Goal: Feedback & Contribution: Contribute content

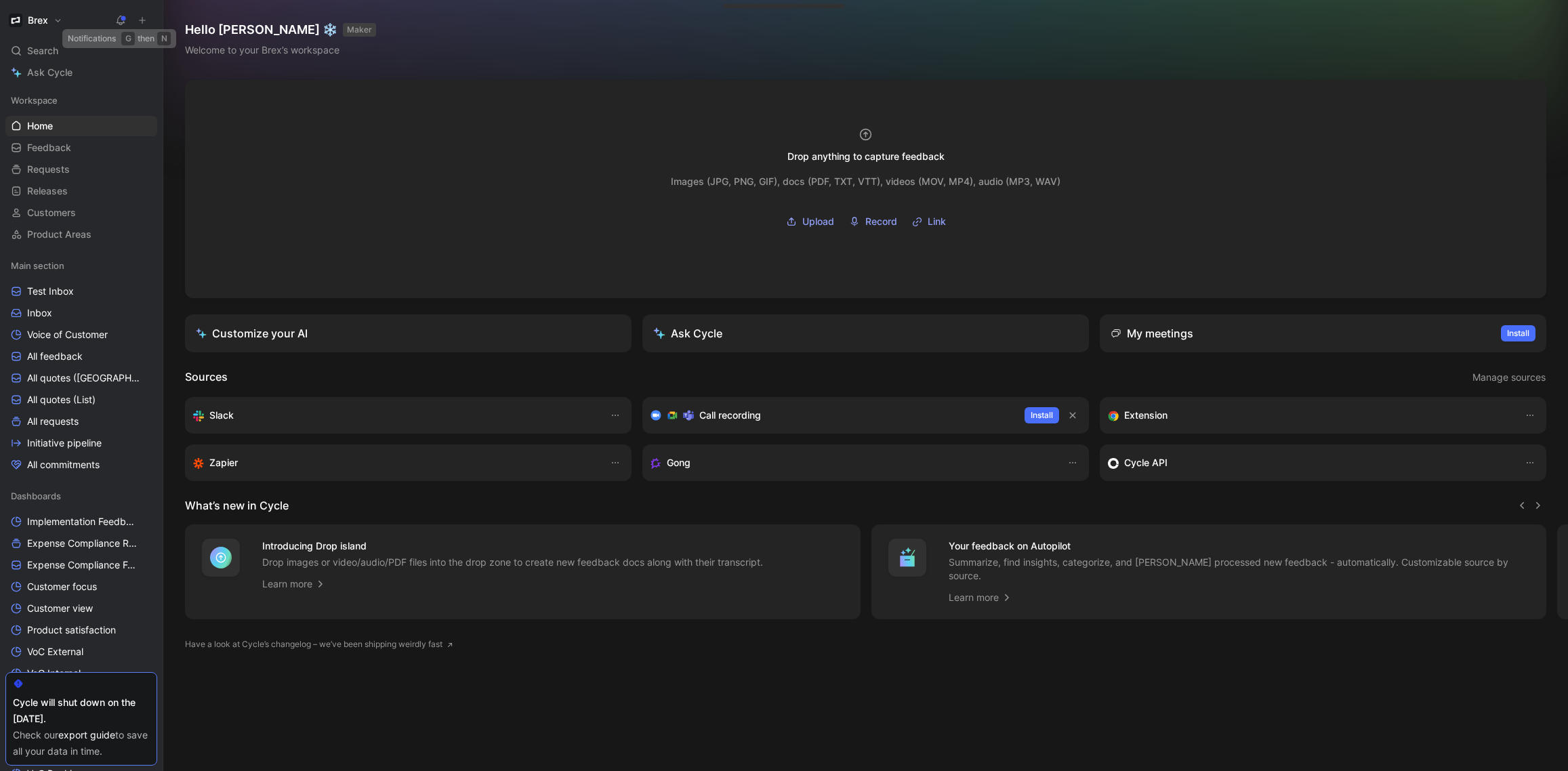
click at [142, 18] on icon at bounding box center [142, 20] width 10 height 10
click at [143, 21] on icon at bounding box center [142, 20] width 10 height 10
click at [191, 25] on button "New feedback c" at bounding box center [233, 25] width 145 height 23
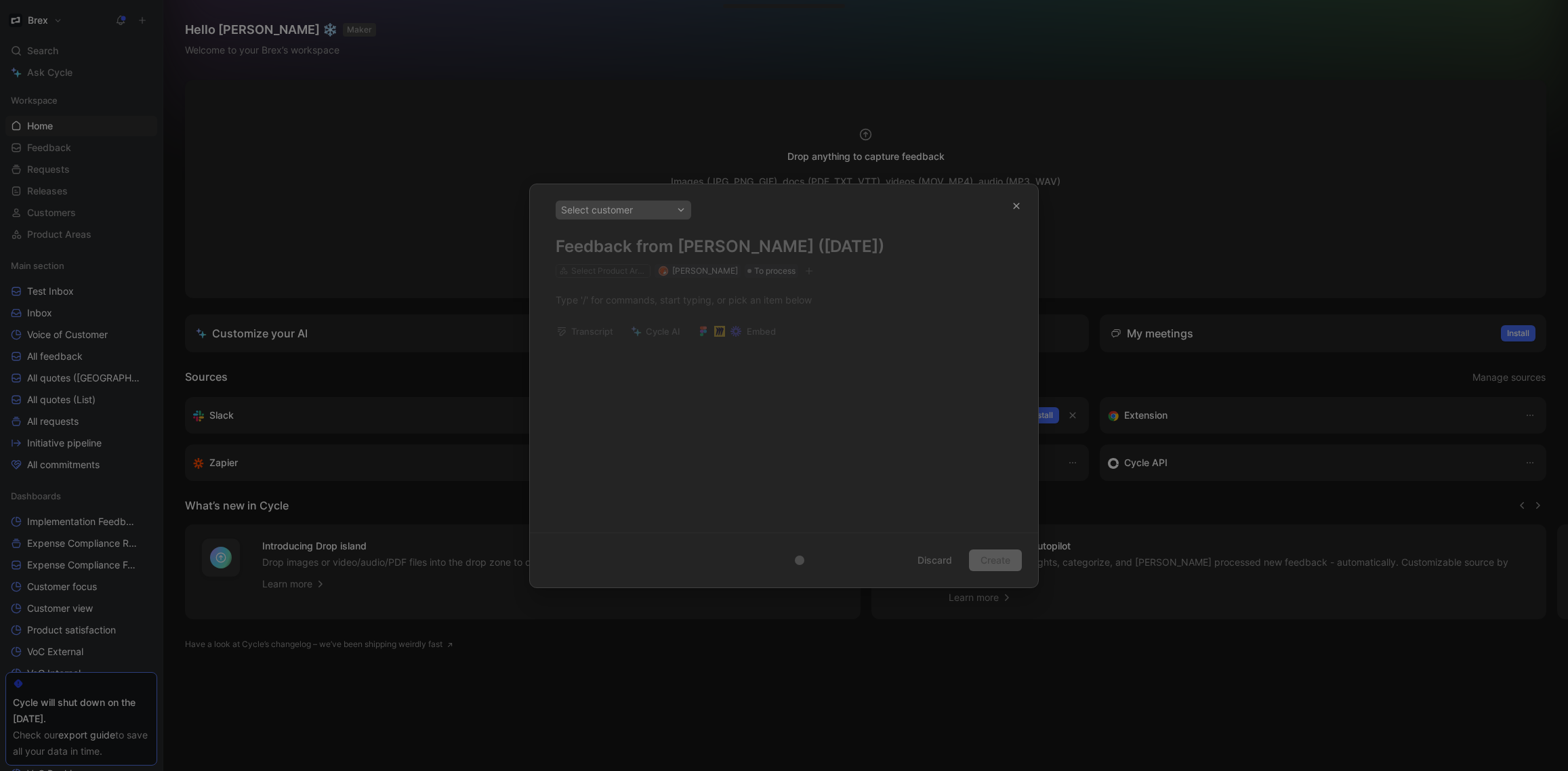
click at [1015, 204] on icon "button" at bounding box center [1016, 206] width 8 height 8
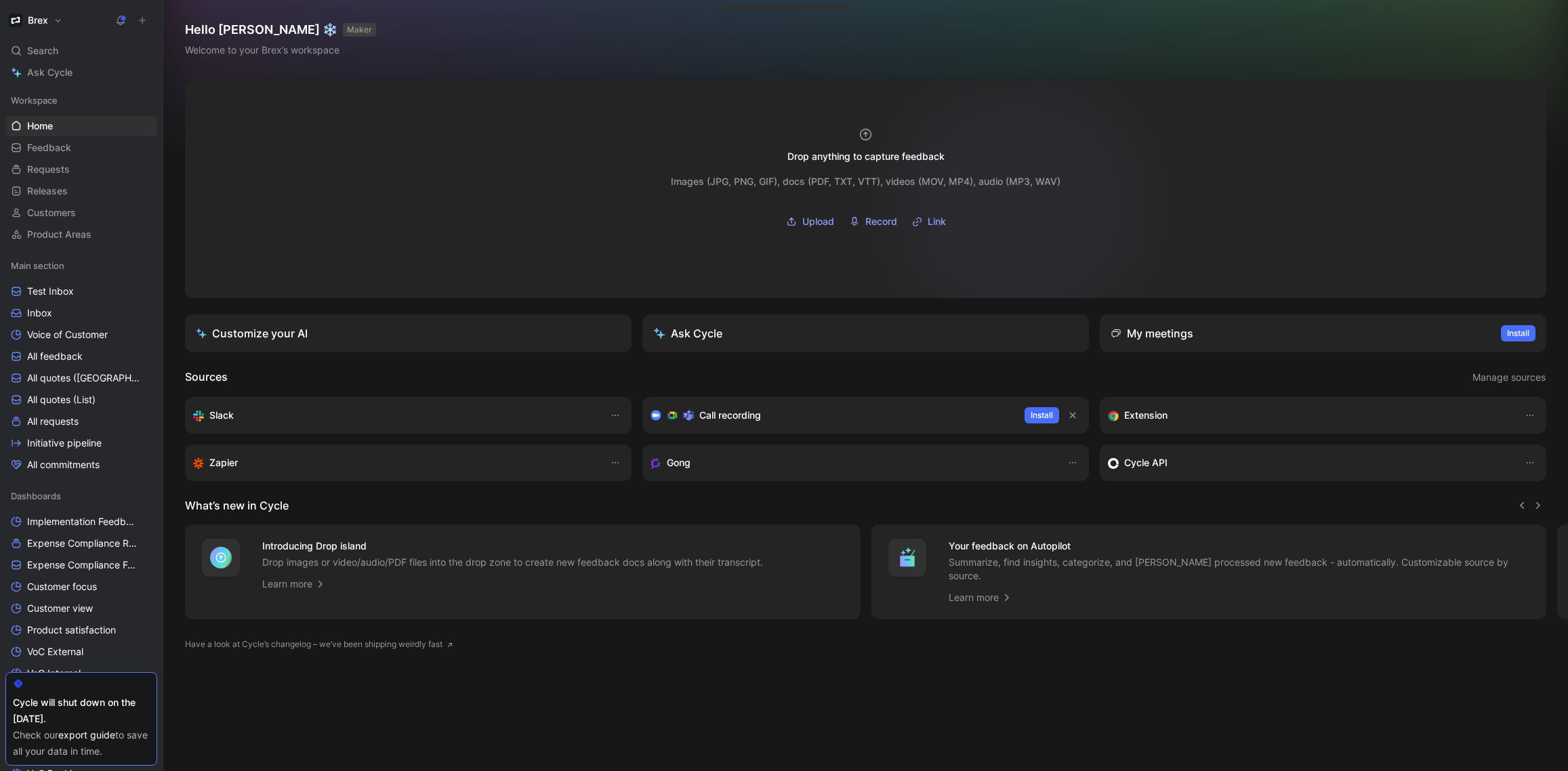
click at [1031, 205] on div "Images (JPG, PNG, GIF), docs (PDF, TXT, VTT), videos (MOV, MP4), audio (MP3, WA…" at bounding box center [866, 197] width 389 height 69
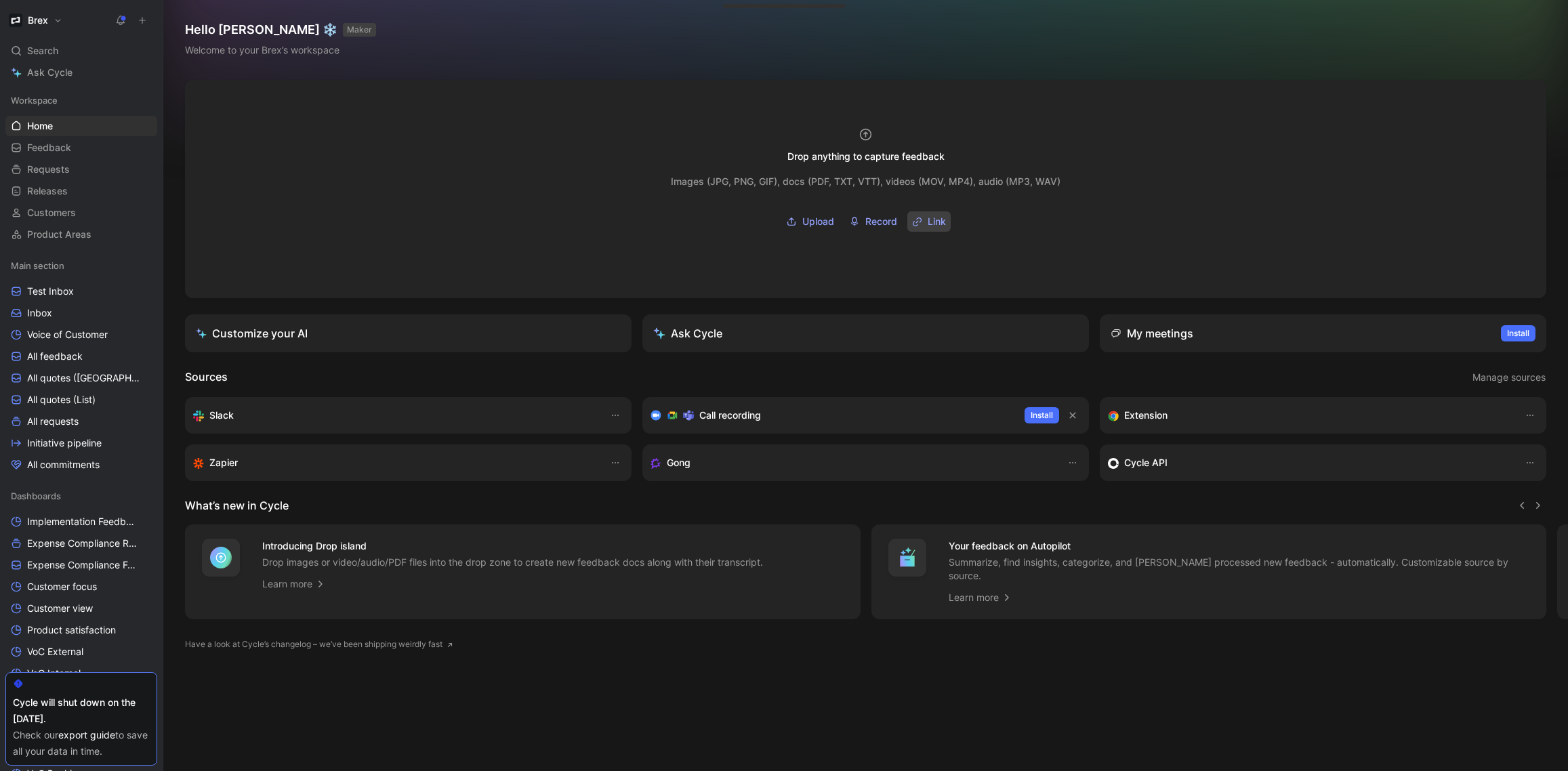
click at [932, 223] on span "Link" at bounding box center [937, 222] width 18 height 16
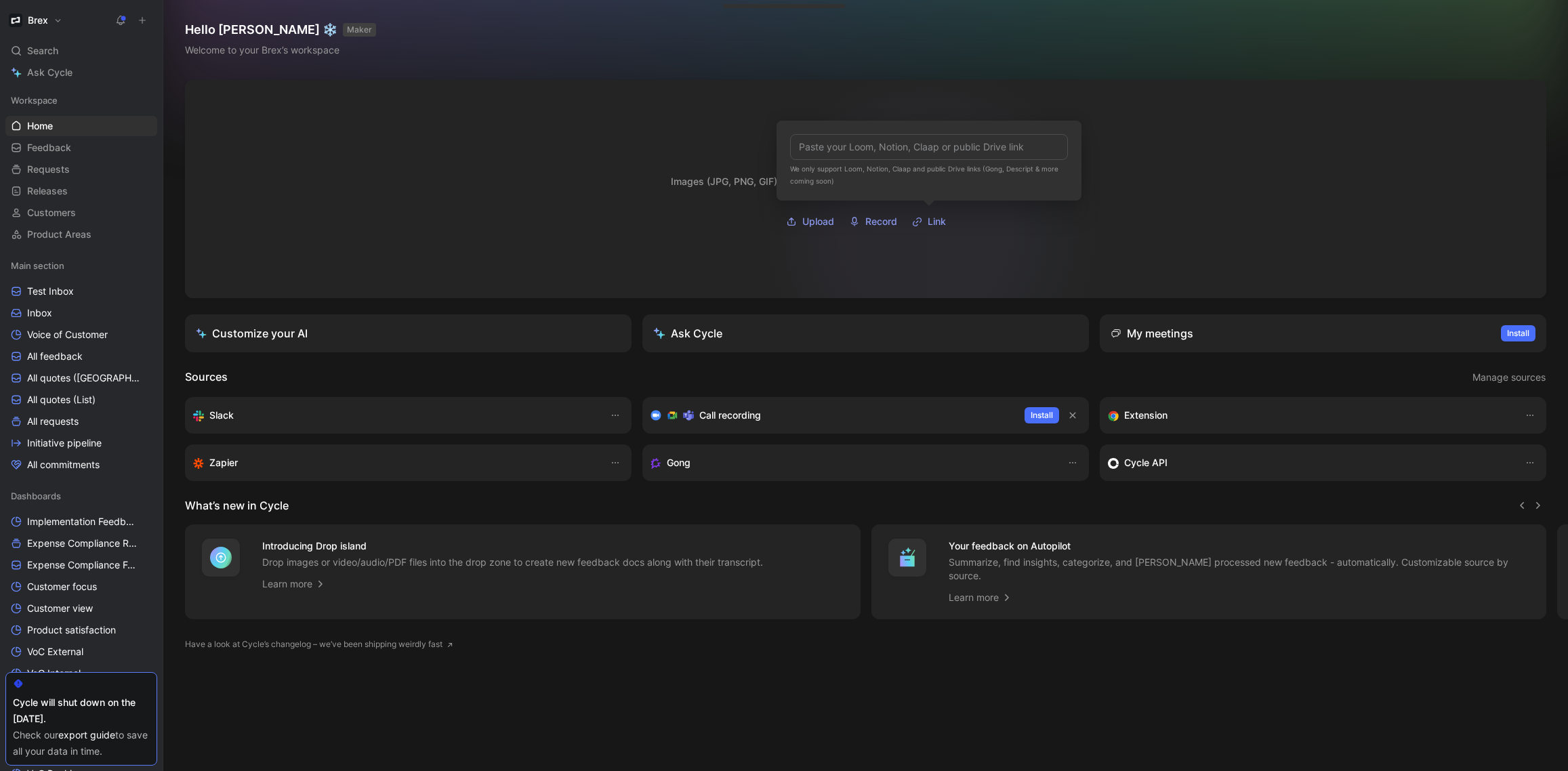
type input "[URL][DOMAIN_NAME]"
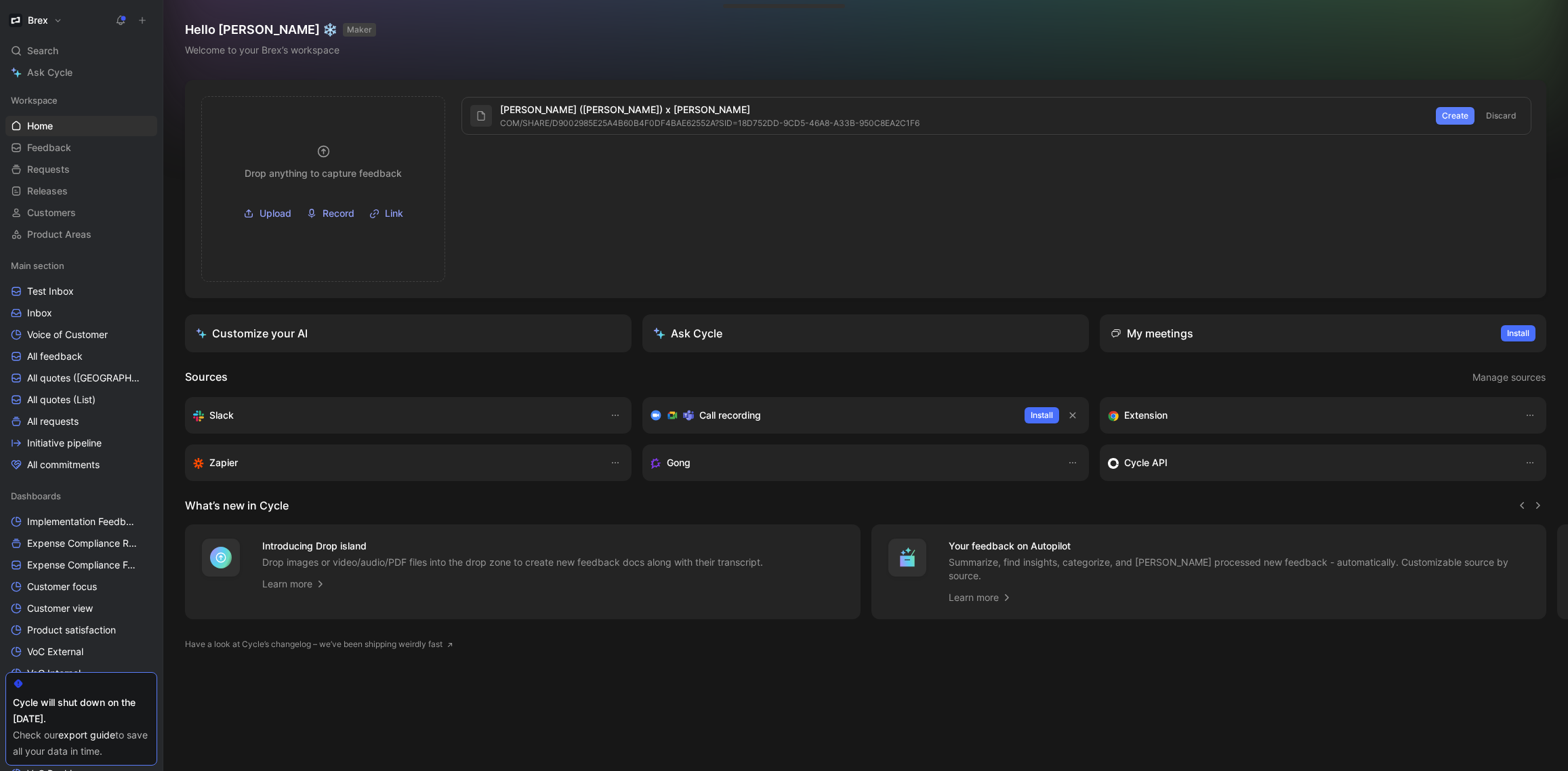
click at [1438, 110] on button "Create" at bounding box center [1455, 116] width 39 height 18
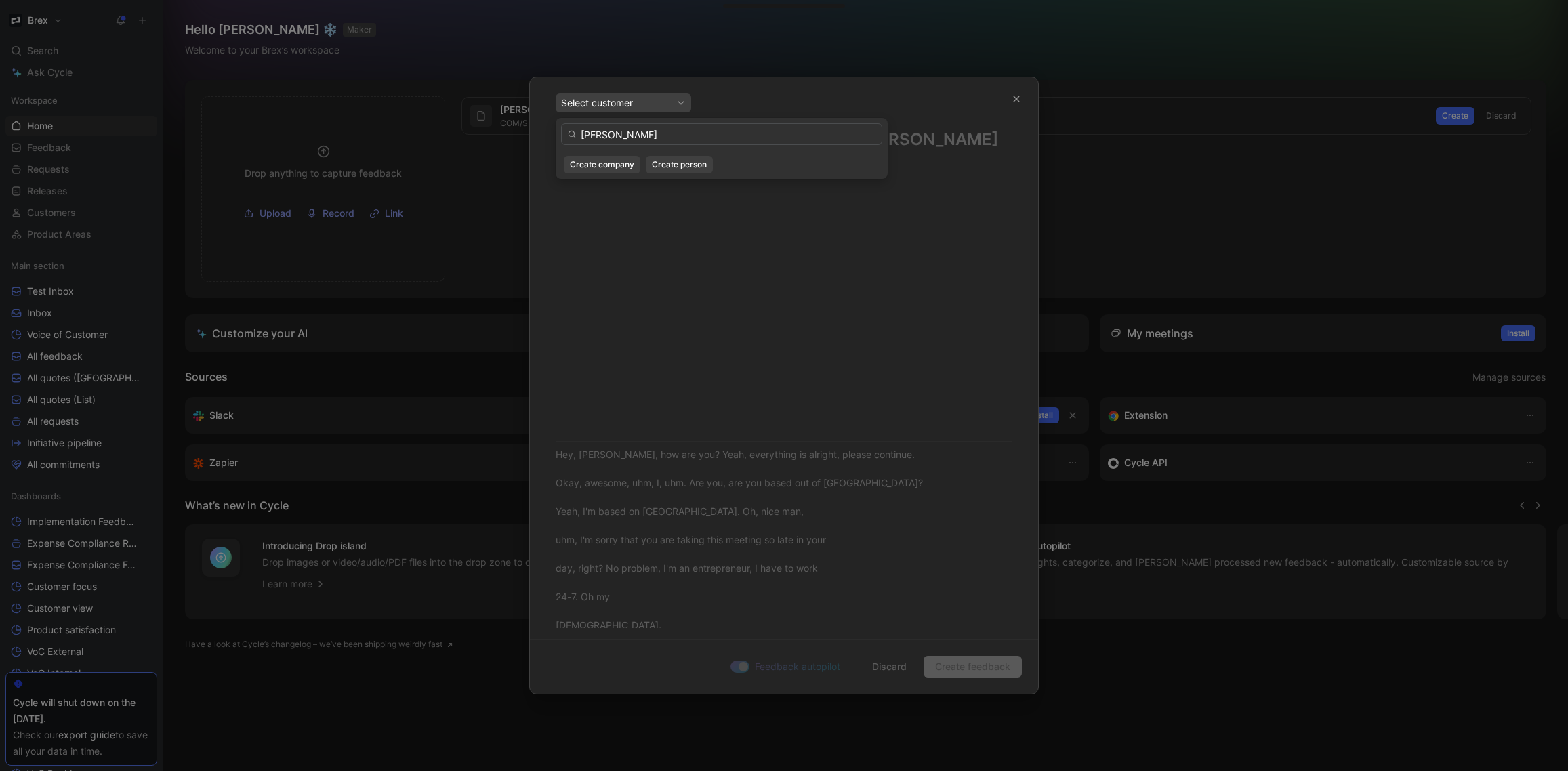
type input "binoy barman"
click at [638, 110] on div "Select customer" at bounding box center [623, 103] width 125 height 16
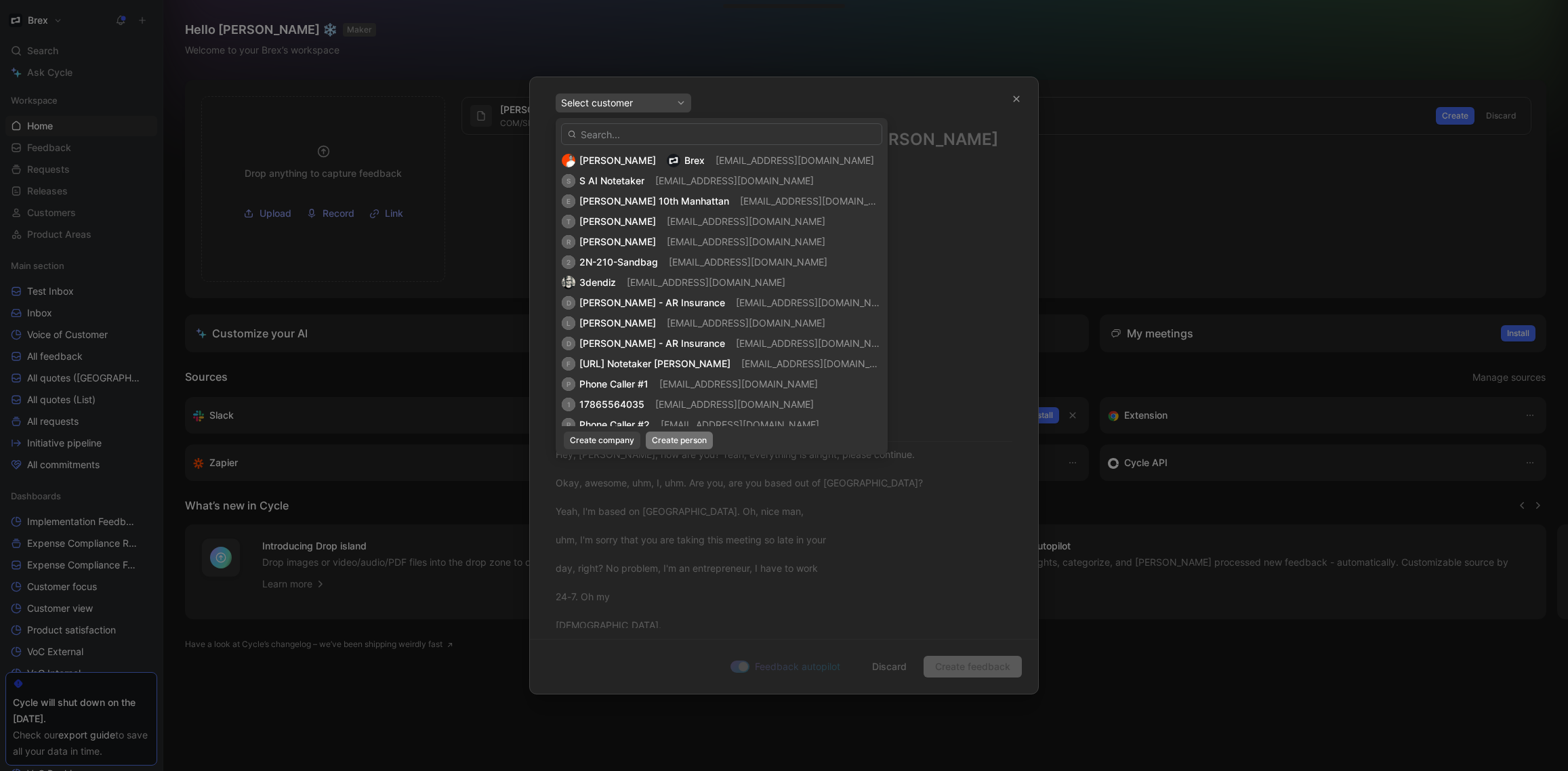
click at [673, 438] on span "Create person" at bounding box center [679, 440] width 55 height 13
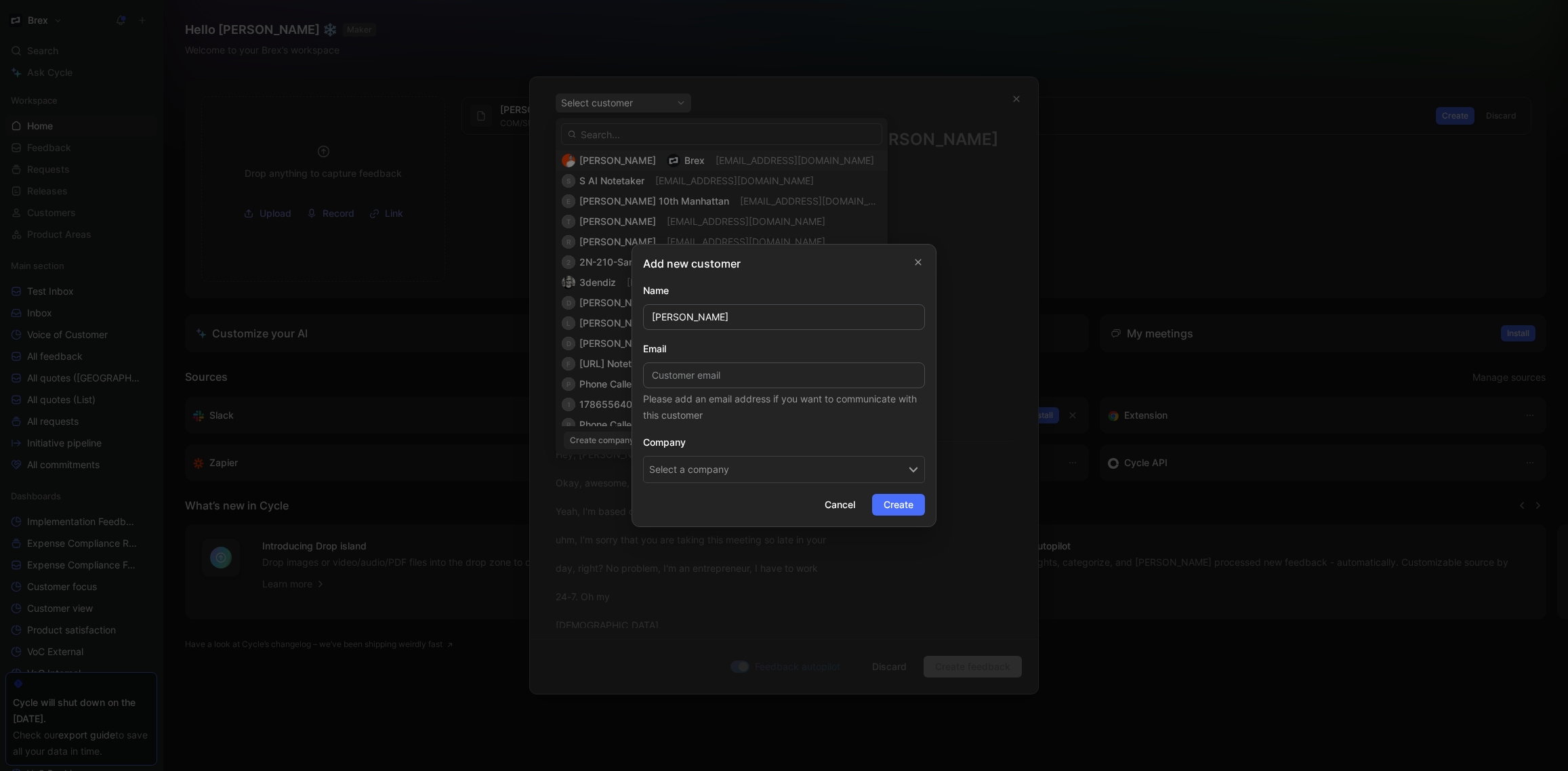
type input "binoy barman"
paste input "binoy@adeffi.com"
type input "binoy@adeffi.com"
click at [818, 467] on button "Select a company" at bounding box center [784, 469] width 282 height 27
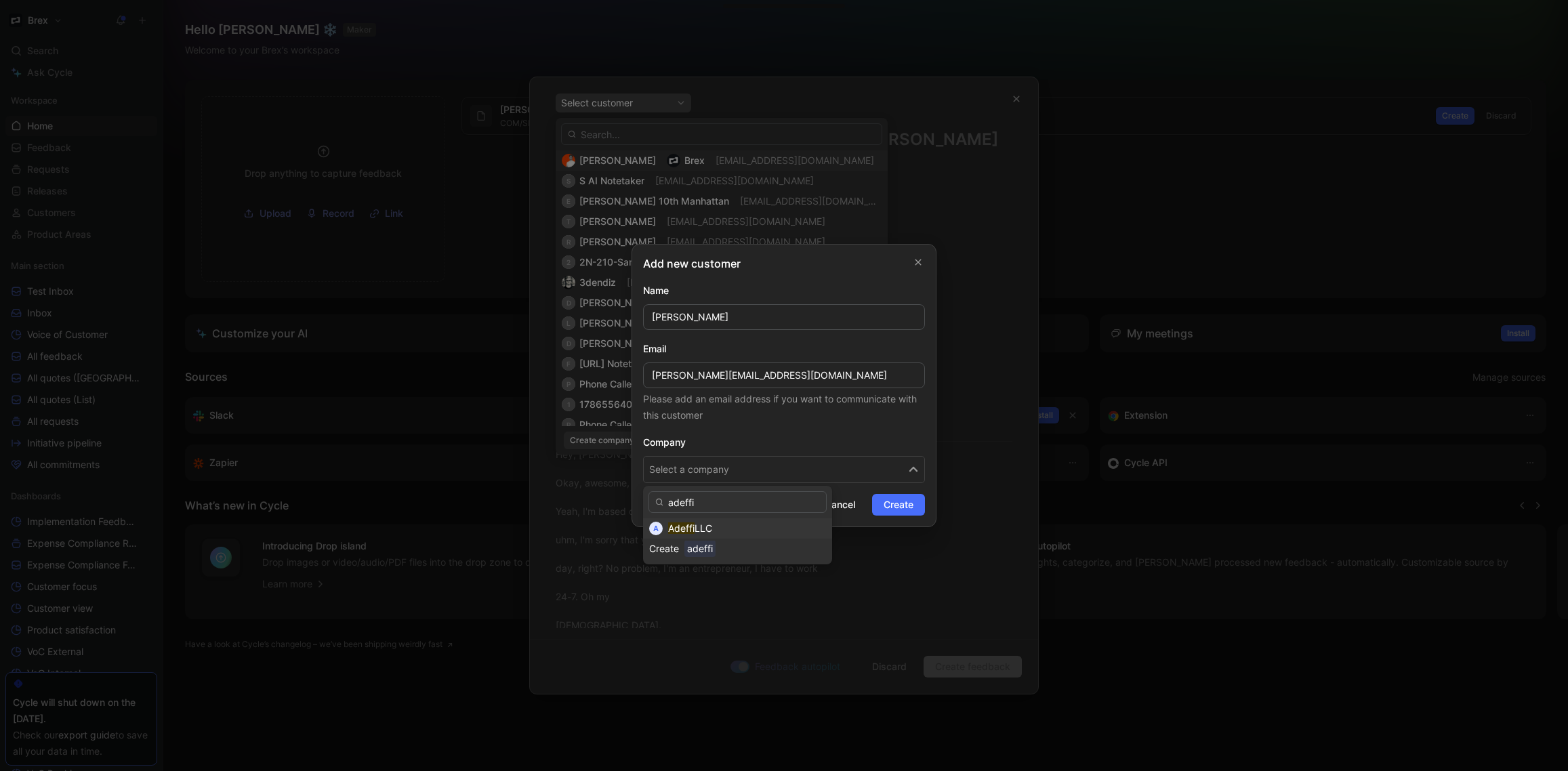
type input "adeffi"
click at [733, 528] on div "Adeffi LLC" at bounding box center [747, 528] width 158 height 16
click at [908, 508] on span "Create" at bounding box center [899, 505] width 30 height 16
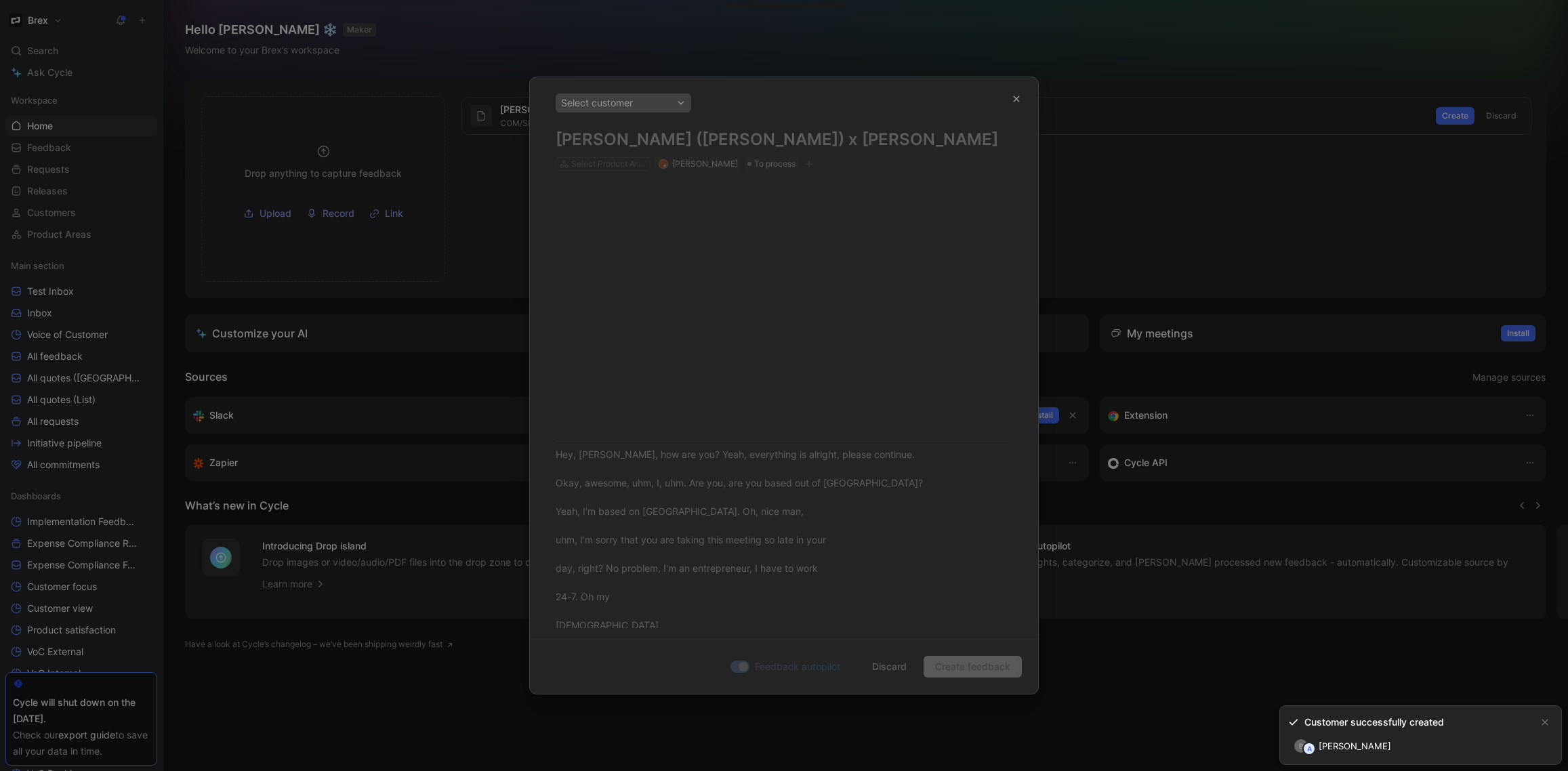
click at [812, 270] on div "Select customer Tomas Soracco (Brex) x Binoy B. Select Product Areas Tomas Sora…" at bounding box center [784, 353] width 508 height 551
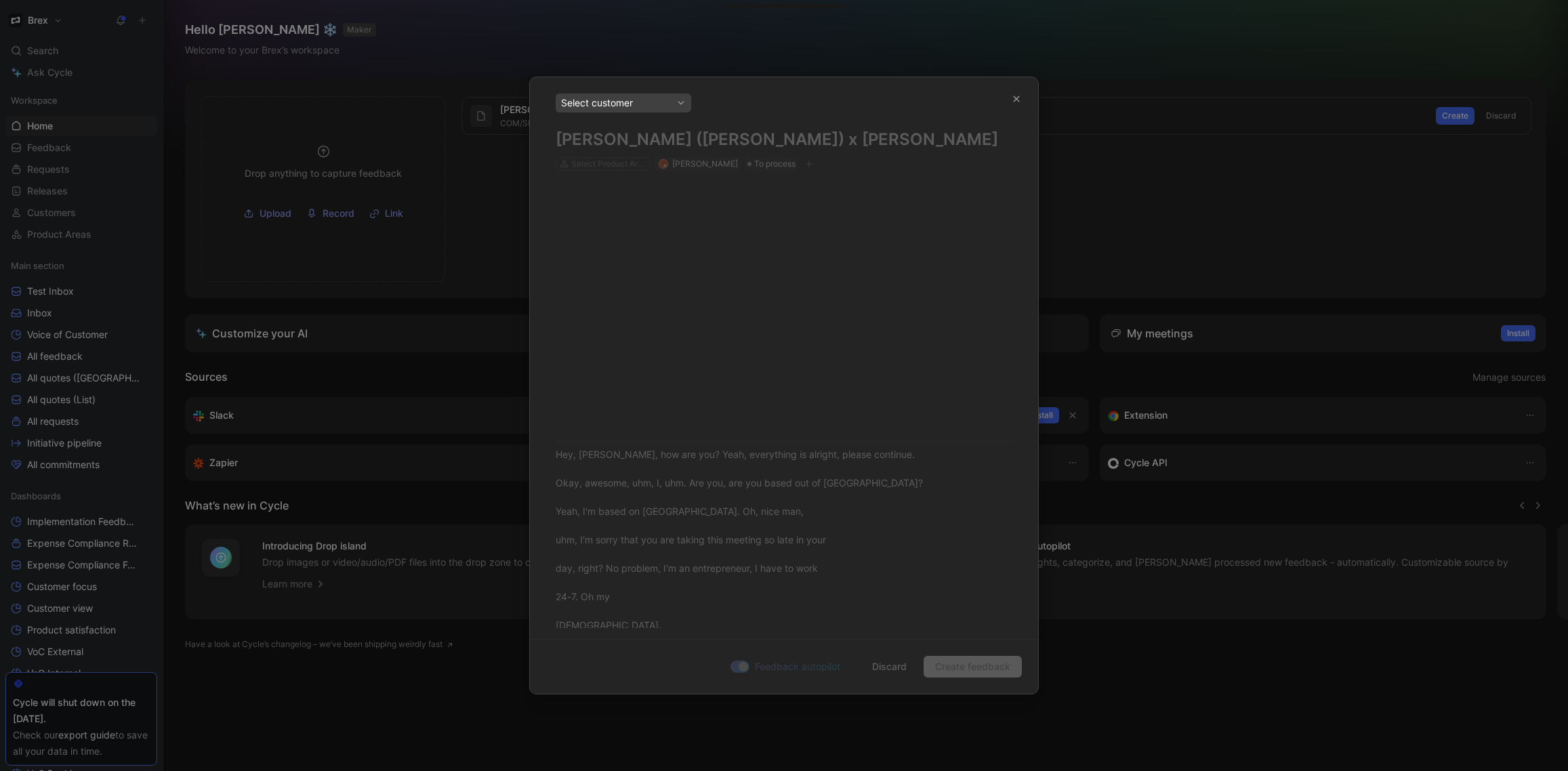
click at [630, 102] on div "Select customer" at bounding box center [623, 103] width 125 height 16
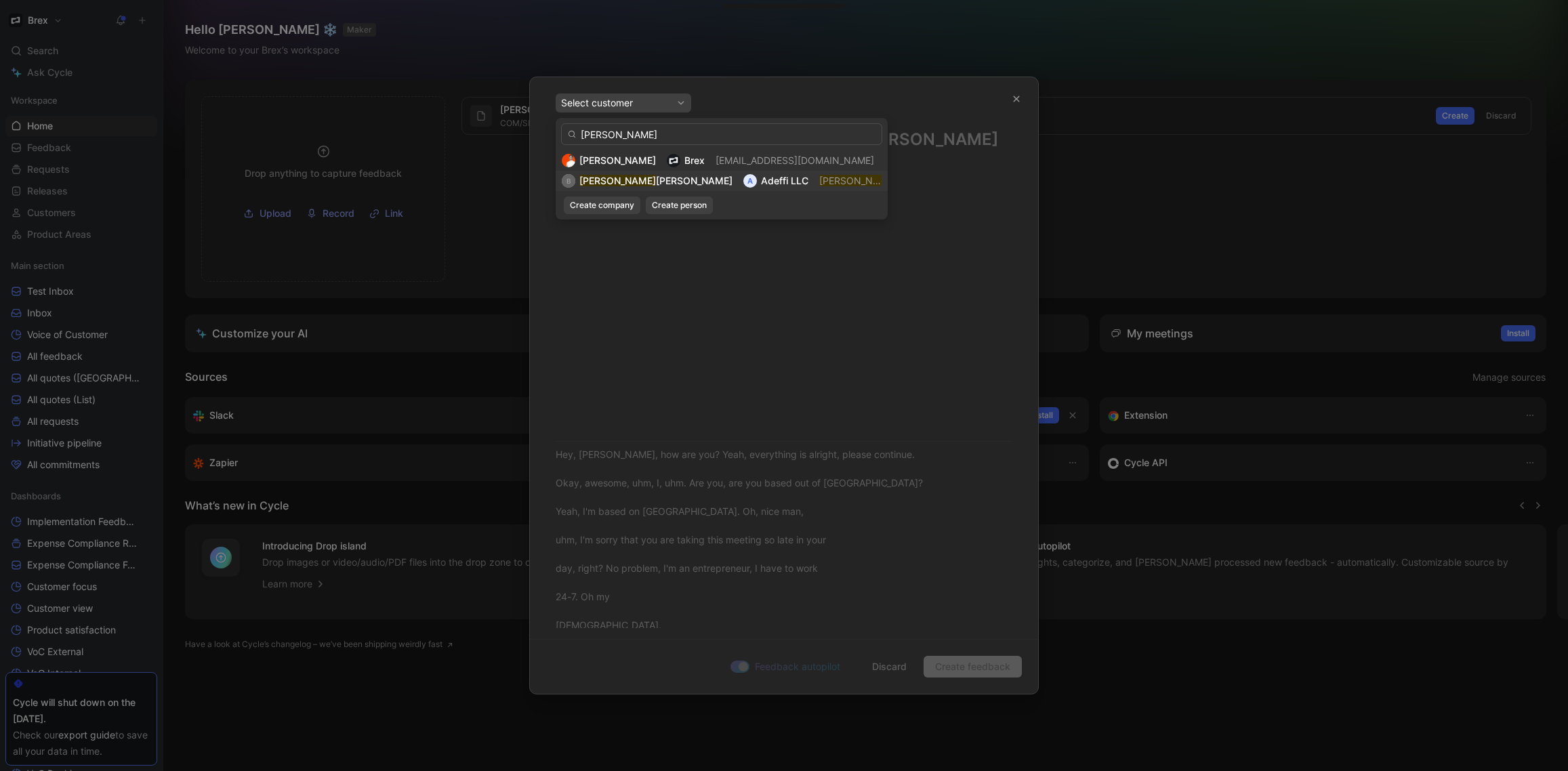
type input "binoy"
click at [761, 178] on span "Adeffi LLC" at bounding box center [784, 180] width 47 height 11
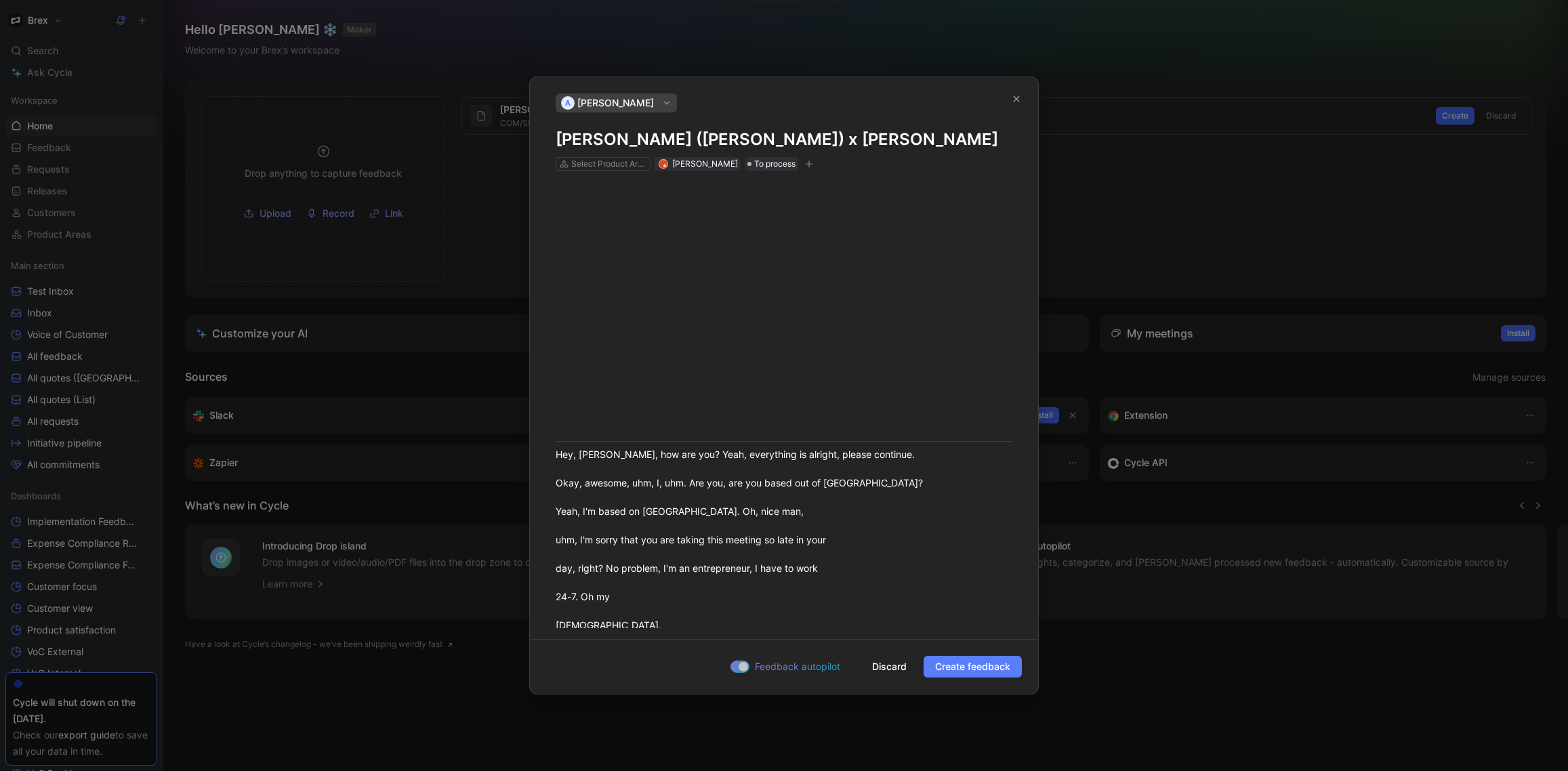
click at [994, 664] on span "Create feedback" at bounding box center [973, 667] width 75 height 16
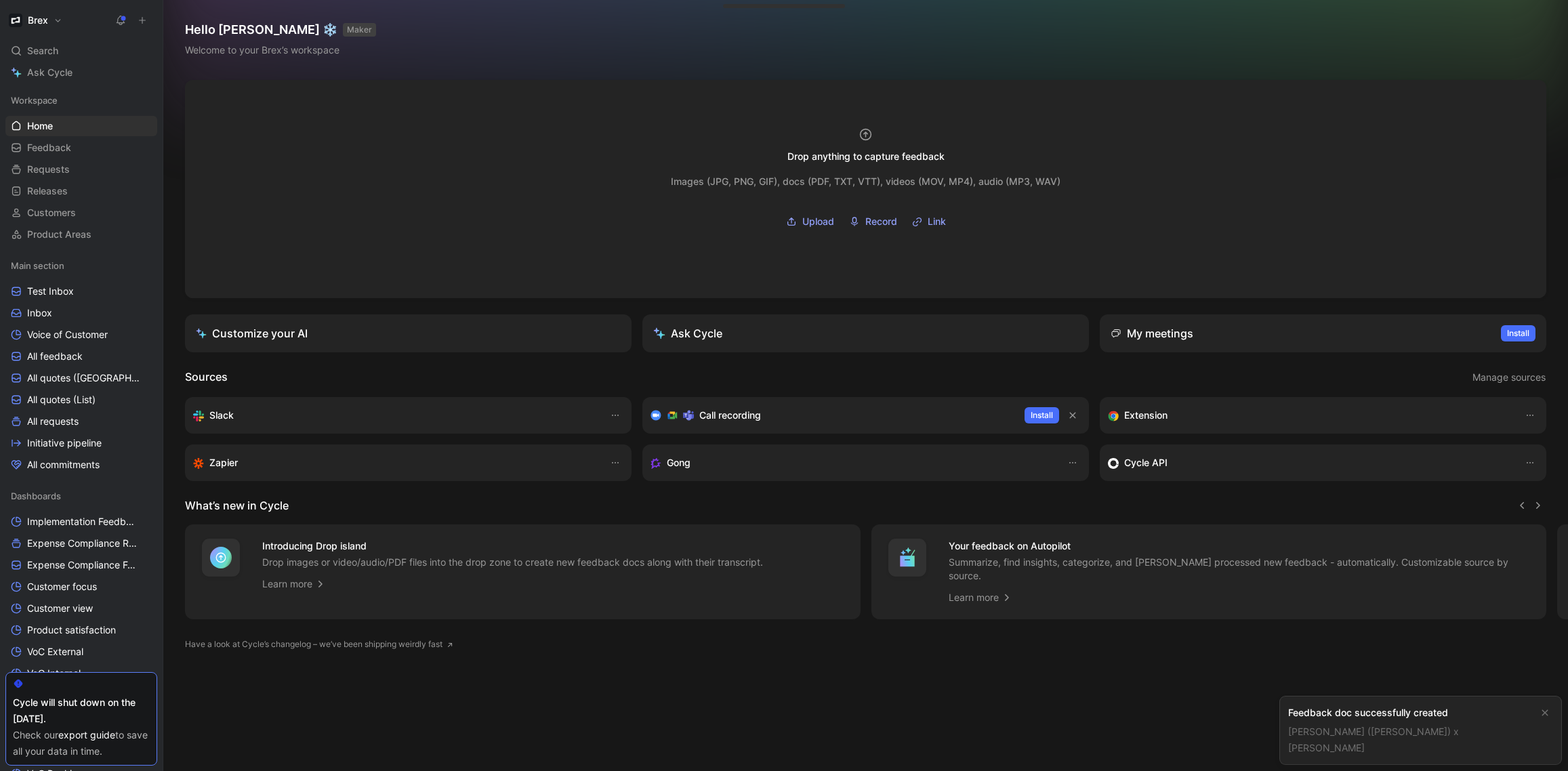
click at [1417, 748] on link "Tomas Soracco (Brex) x Binoy B." at bounding box center [1373, 739] width 171 height 28
